Goal: Information Seeking & Learning: Learn about a topic

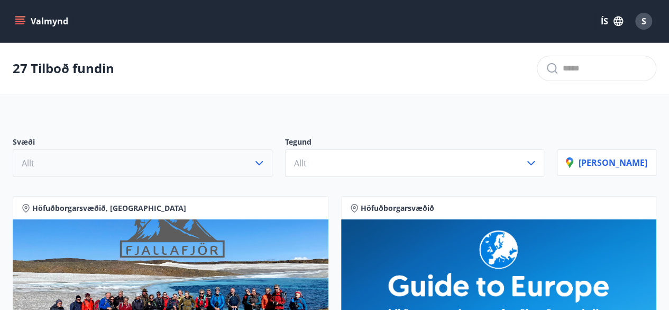
click at [266, 161] on icon "button" at bounding box center [259, 163] width 13 height 13
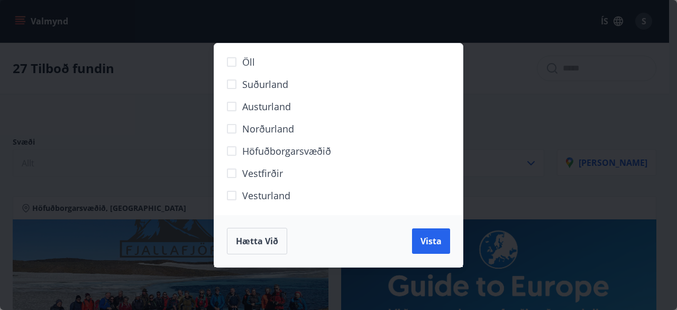
click at [260, 155] on span "Höfuðborgarsvæðið" at bounding box center [286, 151] width 89 height 14
click at [433, 252] on button "Vista" at bounding box center [431, 240] width 38 height 25
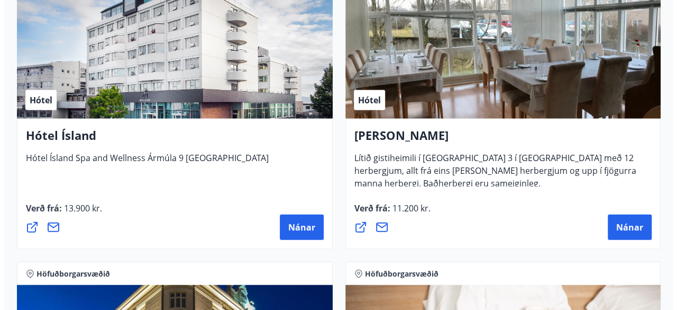
scroll to position [1188, 0]
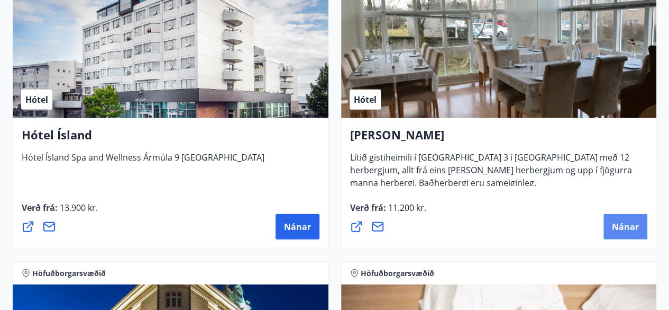
click at [635, 228] on span "Nánar" at bounding box center [625, 227] width 27 height 12
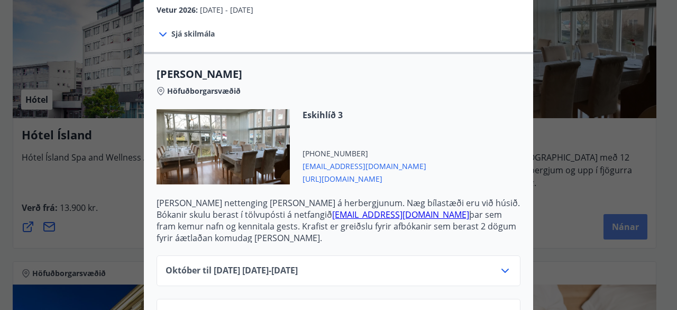
scroll to position [243, 0]
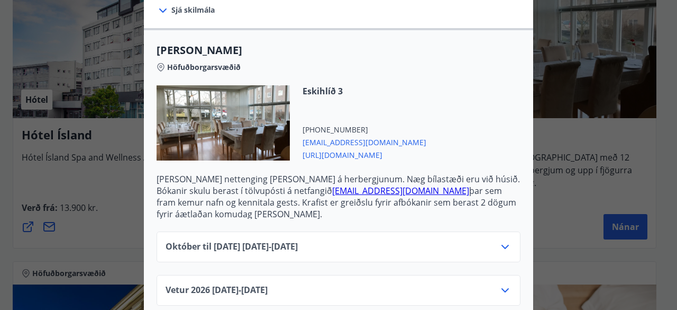
click at [501, 246] on icon at bounding box center [505, 246] width 13 height 13
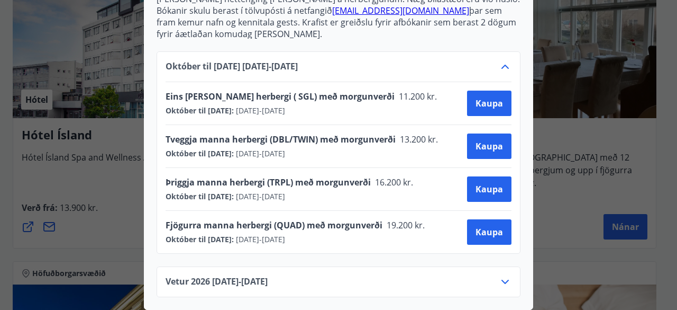
scroll to position [429, 0]
click at [565, 284] on div "Alba gistiheimili Bókanir skulu berast í tölvupósti á netfangið [EMAIL_ADDRESS]…" at bounding box center [338, 155] width 677 height 310
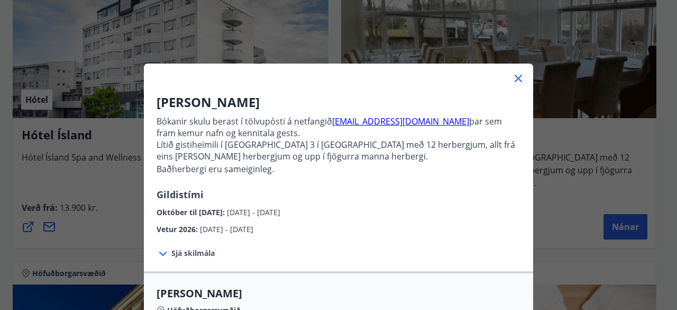
click at [565, 284] on div "Alba gistiheimili Bókanir skulu berast í tölvupósti á netfangið [EMAIL_ADDRESS]…" at bounding box center [338, 155] width 677 height 310
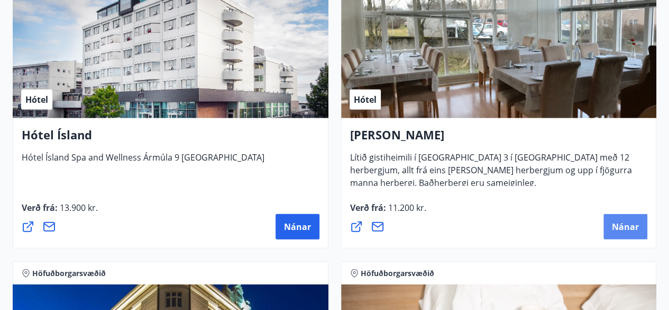
click at [627, 230] on span "Nánar" at bounding box center [625, 227] width 27 height 12
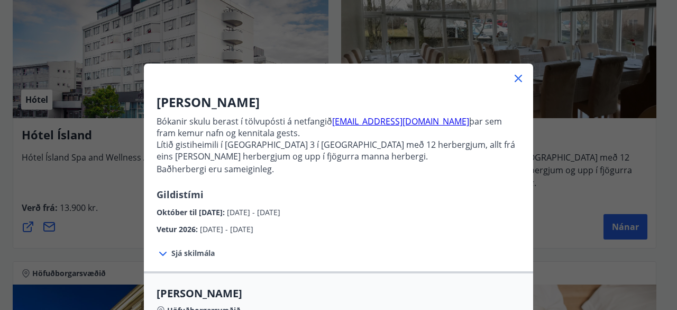
click at [518, 78] on icon at bounding box center [519, 79] width 2 height 2
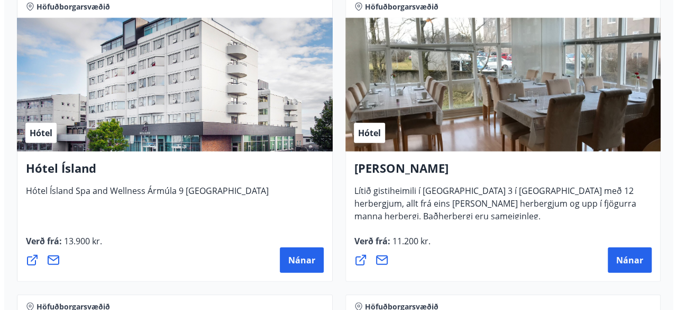
scroll to position [1155, 0]
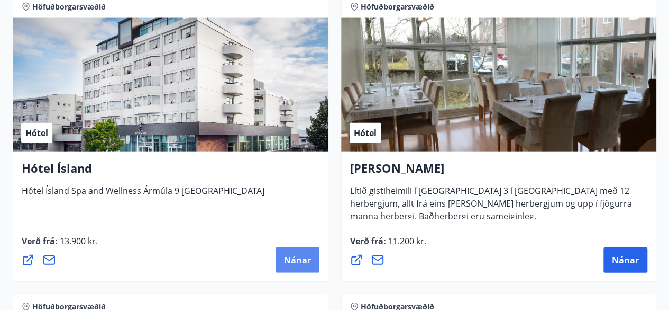
click at [300, 263] on span "Nánar" at bounding box center [297, 260] width 27 height 12
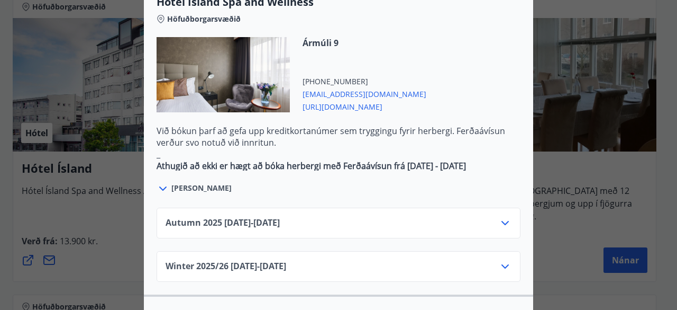
scroll to position [618, 0]
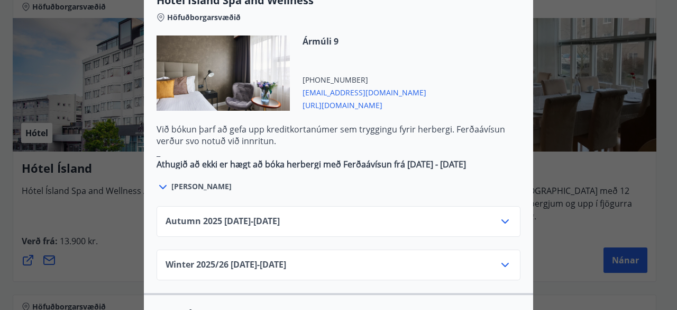
click at [502, 219] on icon at bounding box center [505, 221] width 7 height 4
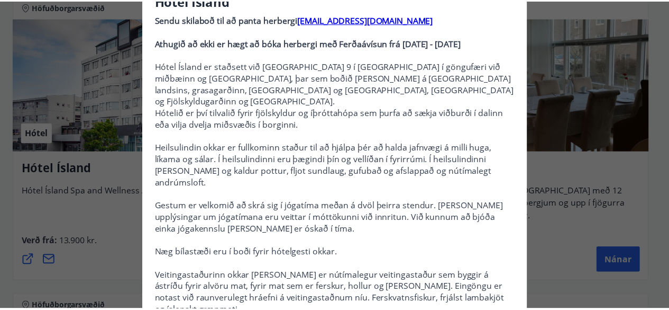
scroll to position [0, 0]
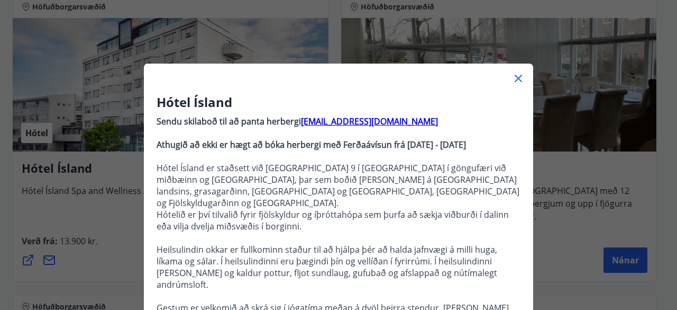
click at [518, 78] on icon at bounding box center [519, 79] width 2 height 2
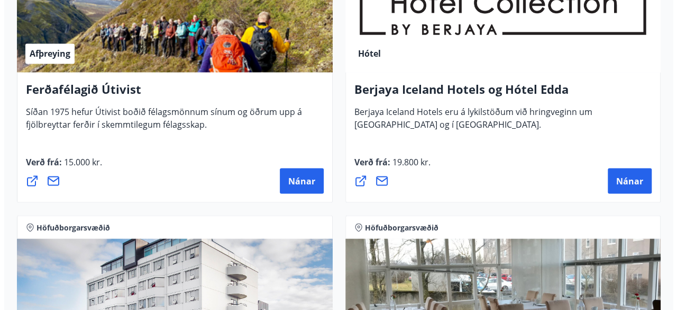
scroll to position [941, 0]
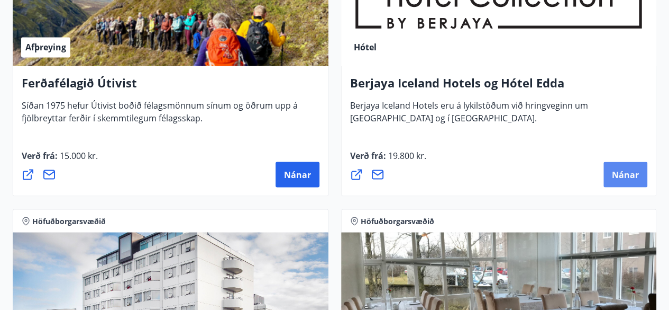
click at [633, 177] on span "Nánar" at bounding box center [625, 174] width 27 height 12
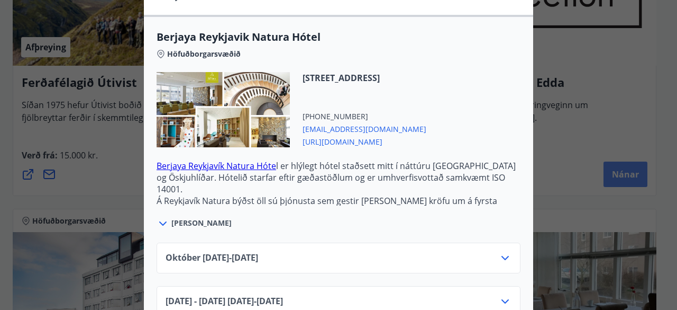
scroll to position [282, 0]
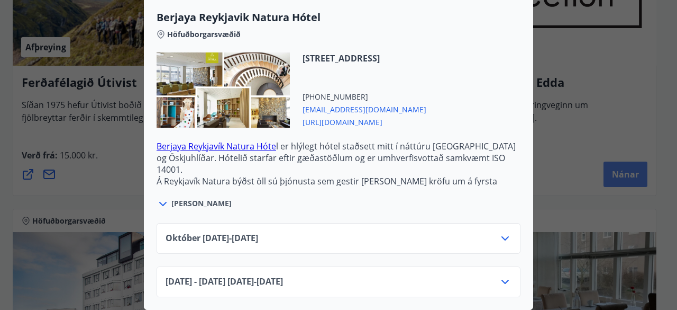
click at [501, 232] on icon at bounding box center [505, 238] width 13 height 13
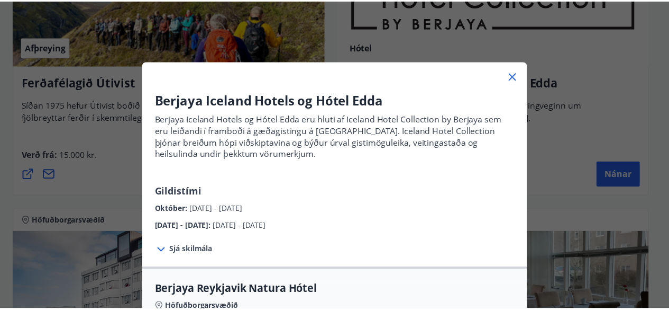
scroll to position [0, 0]
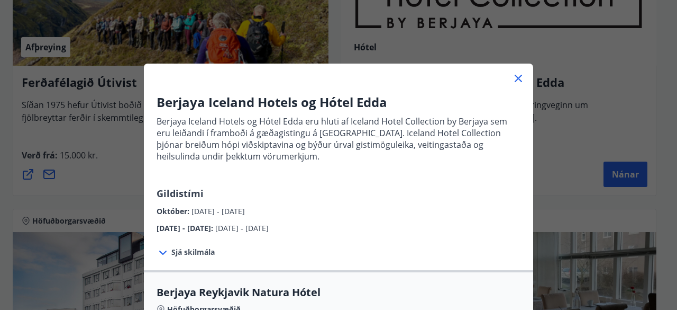
click at [518, 78] on icon at bounding box center [519, 79] width 2 height 2
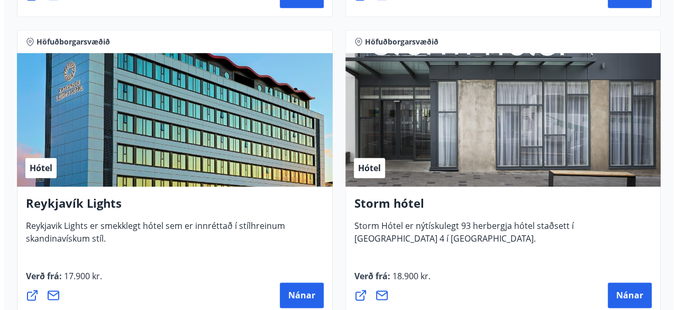
scroll to position [520, 0]
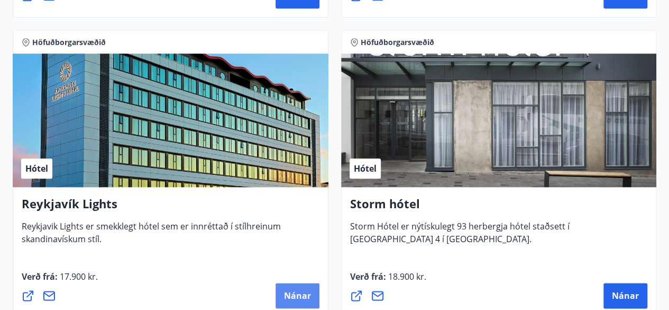
click at [307, 297] on span "Nánar" at bounding box center [297, 295] width 27 height 12
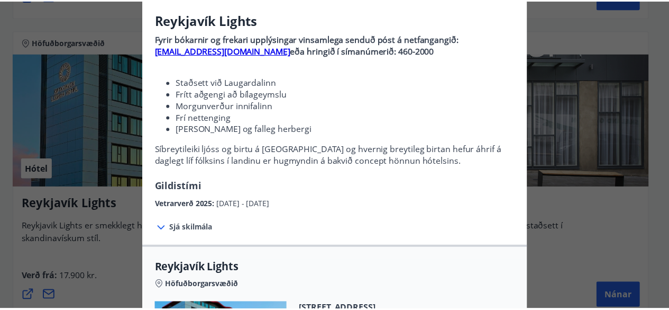
scroll to position [0, 0]
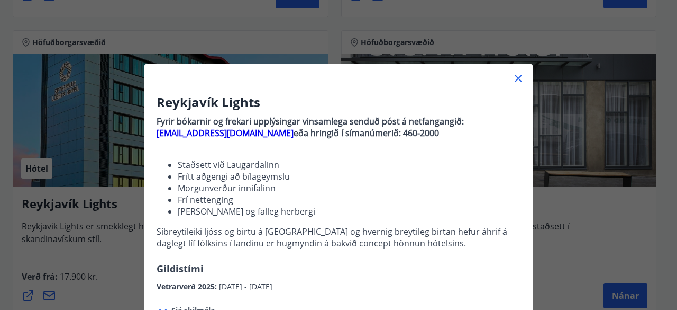
click at [518, 82] on icon at bounding box center [518, 78] width 7 height 7
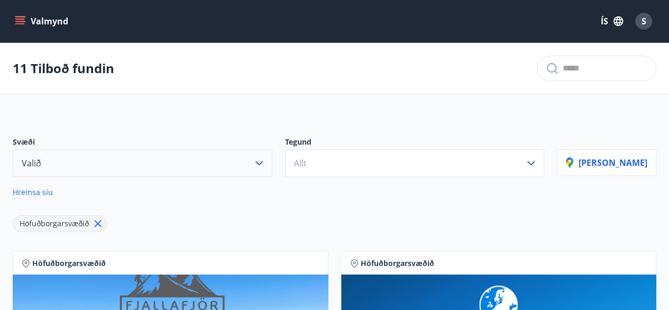
click at [273, 169] on button "Valið" at bounding box center [143, 163] width 260 height 28
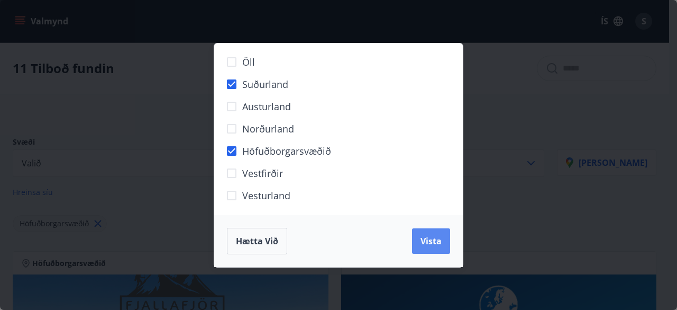
click at [434, 249] on button "Vista" at bounding box center [431, 240] width 38 height 25
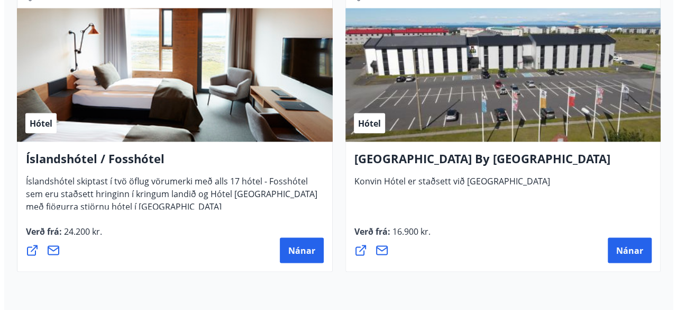
scroll to position [2963, 0]
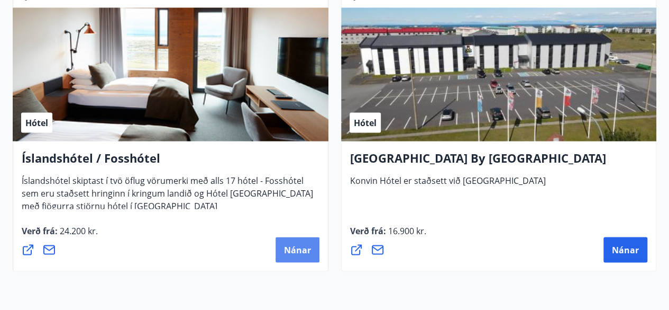
click at [301, 254] on span "Nánar" at bounding box center [297, 249] width 27 height 12
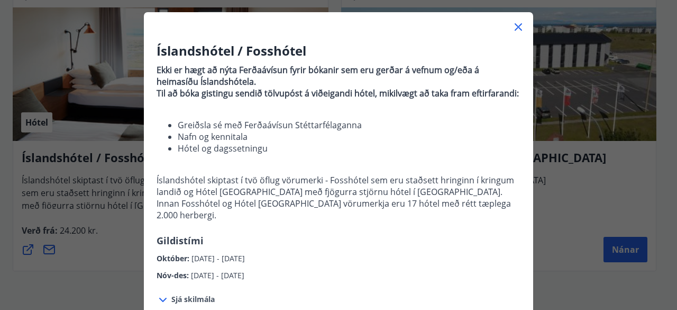
scroll to position [0, 0]
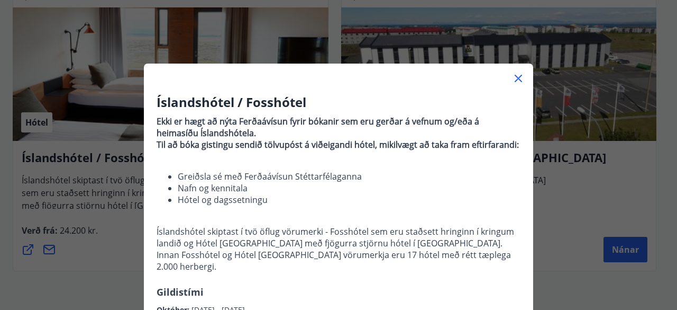
click at [515, 83] on icon at bounding box center [518, 78] width 13 height 13
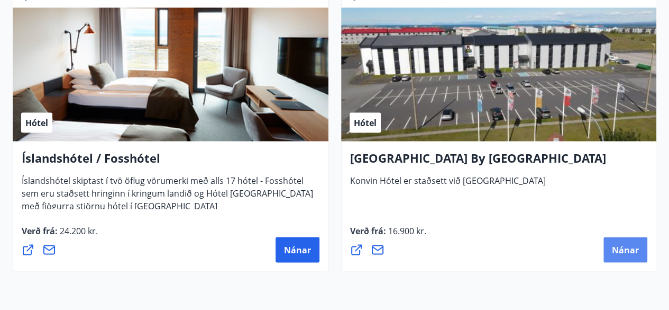
click at [628, 258] on button "Nánar" at bounding box center [626, 249] width 44 height 25
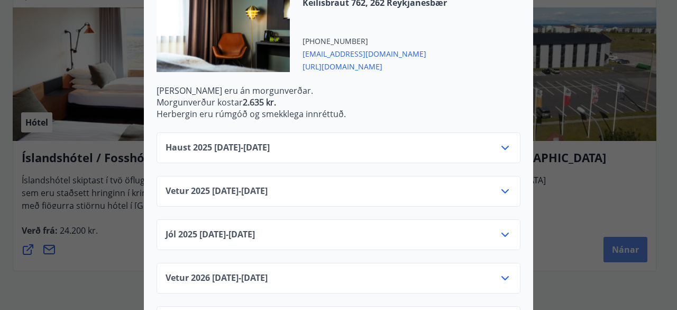
scroll to position [347, 0]
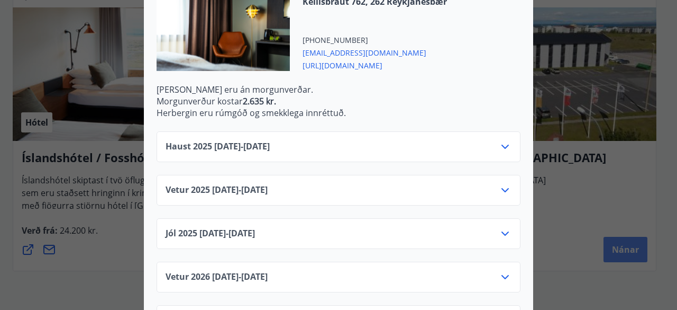
click at [501, 189] on icon at bounding box center [505, 190] width 13 height 13
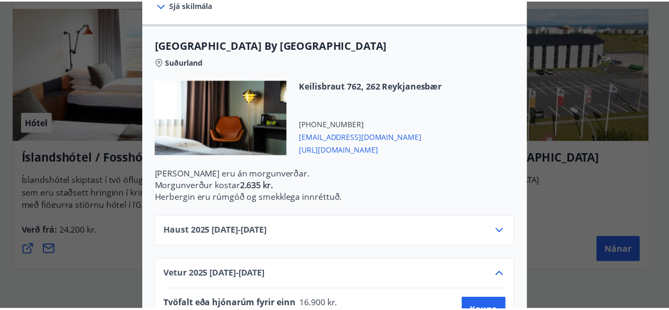
scroll to position [0, 0]
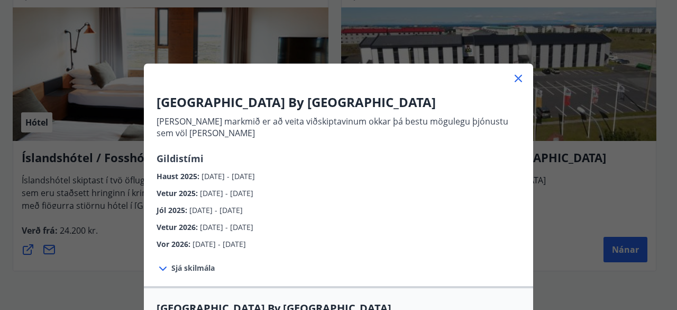
click at [516, 79] on icon at bounding box center [518, 78] width 7 height 7
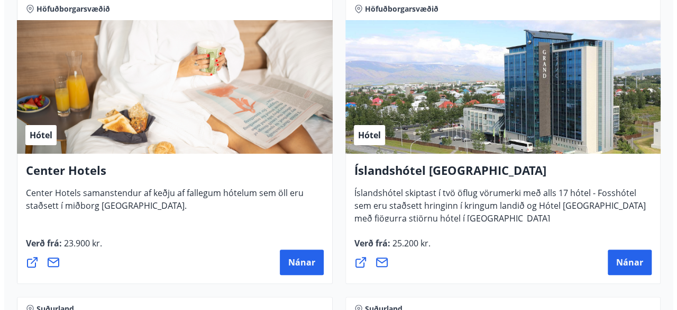
scroll to position [2072, 0]
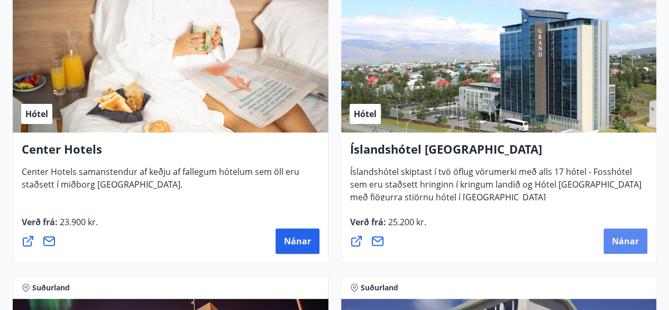
click at [629, 246] on button "Nánar" at bounding box center [626, 240] width 44 height 25
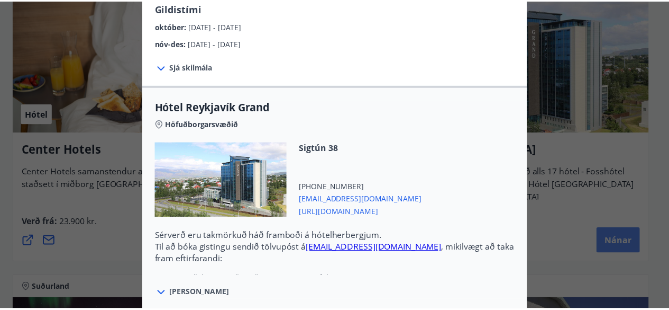
scroll to position [0, 0]
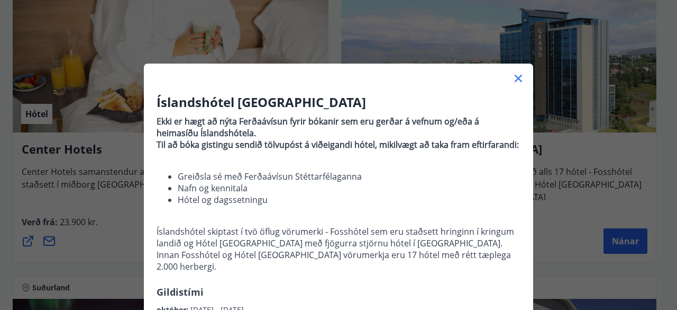
click at [513, 80] on icon at bounding box center [518, 78] width 13 height 13
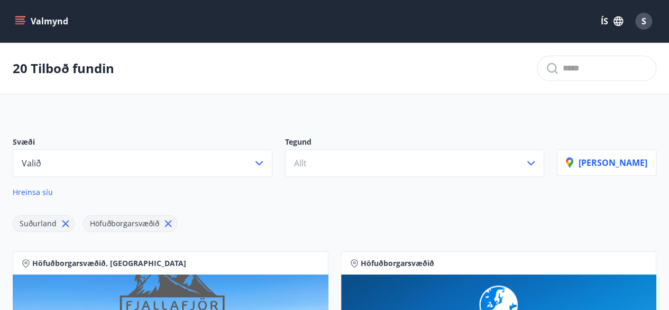
click at [647, 25] on div "S" at bounding box center [644, 21] width 17 height 17
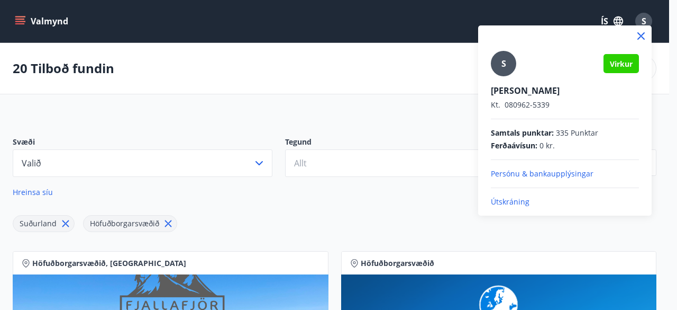
click at [525, 207] on div "S Virkur [PERSON_NAME] [PERSON_NAME]. 080962-5339 Samtals punktar : 335 Punktar…" at bounding box center [565, 120] width 174 height 190
click at [523, 202] on p "Útskráning" at bounding box center [565, 201] width 148 height 11
